Goal: Task Accomplishment & Management: Use online tool/utility

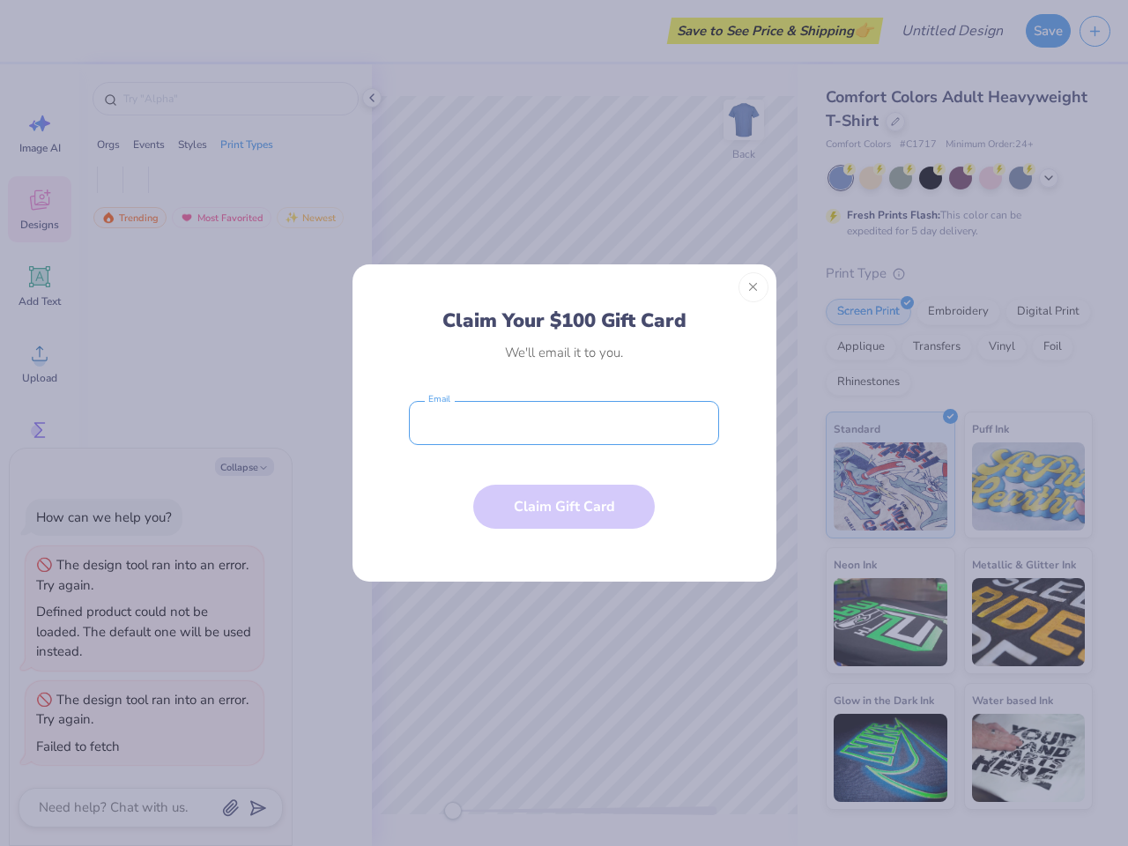
type textarea "x"
click at [564, 423] on input "email" at bounding box center [564, 423] width 310 height 44
click at [753, 287] on button "Close" at bounding box center [753, 287] width 30 height 30
